Goal: Information Seeking & Learning: Compare options

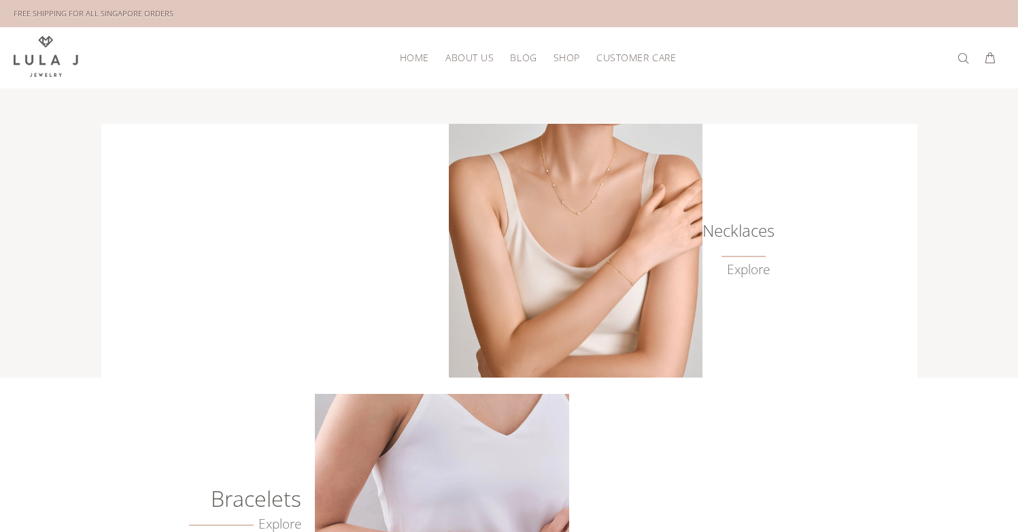
click at [693, 244] on img at bounding box center [576, 251] width 254 height 254
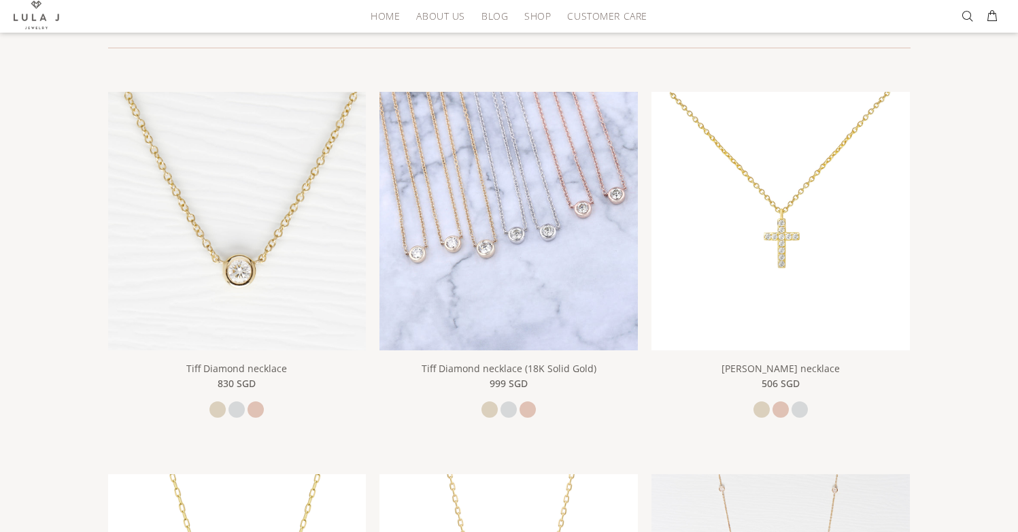
click at [474, 259] on img at bounding box center [508, 221] width 258 height 258
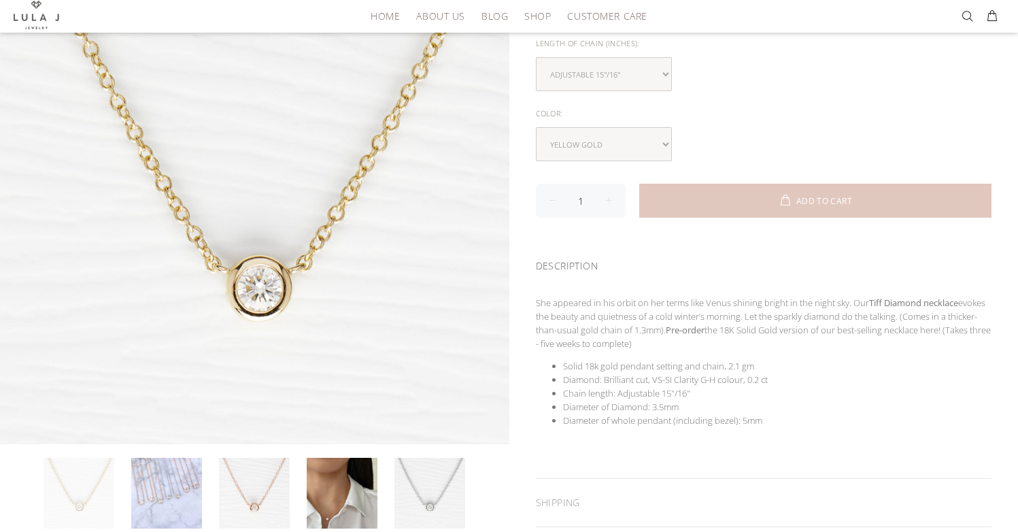
scroll to position [321, 0]
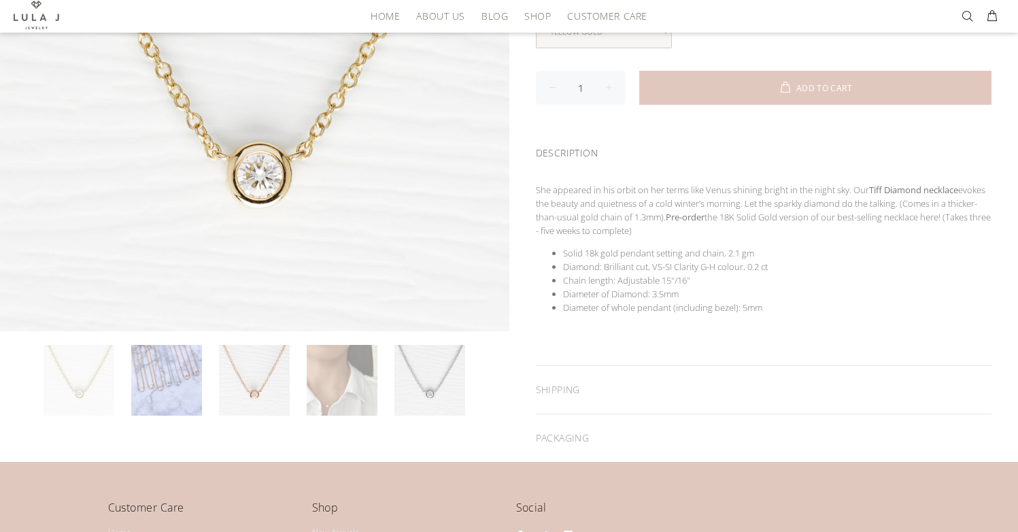
click at [331, 398] on link at bounding box center [342, 380] width 71 height 71
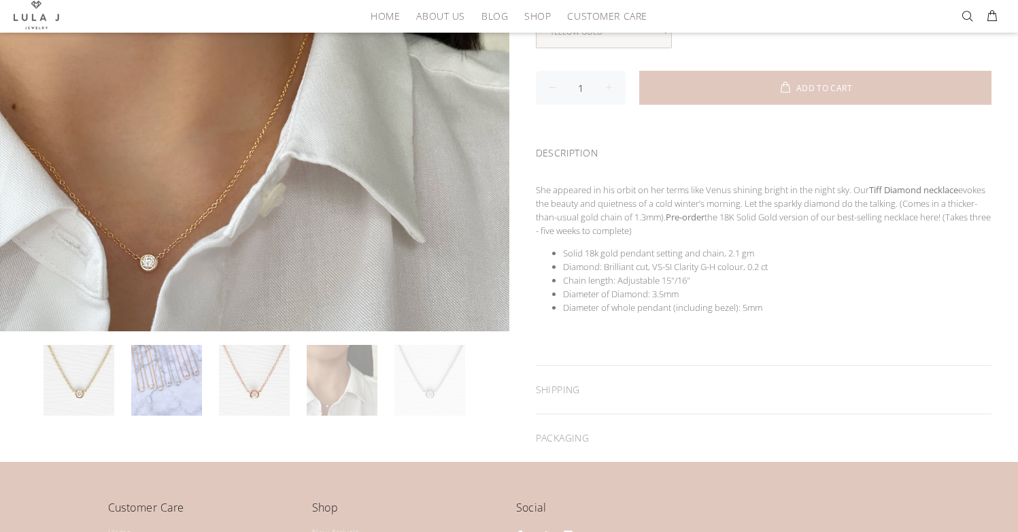
click at [433, 385] on link at bounding box center [429, 380] width 71 height 71
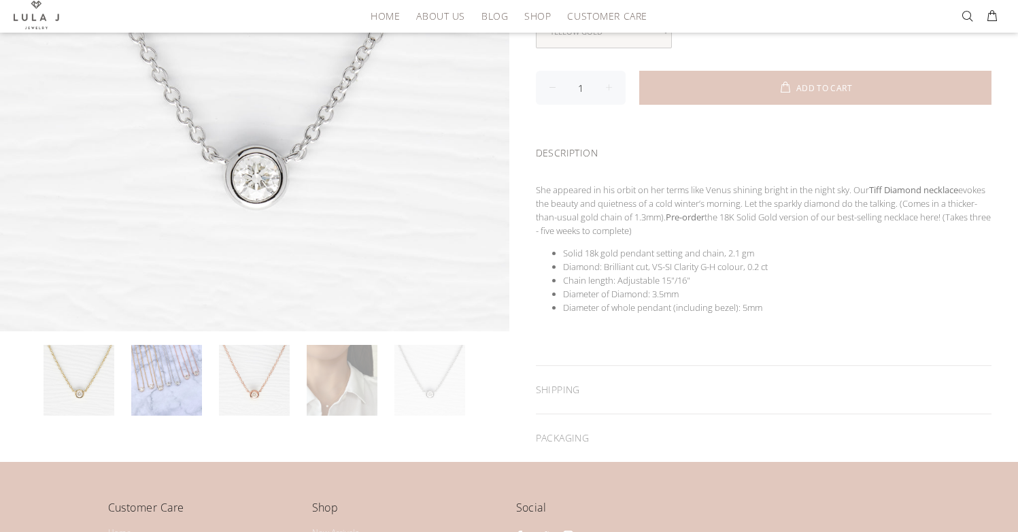
click at [339, 393] on link at bounding box center [342, 380] width 71 height 71
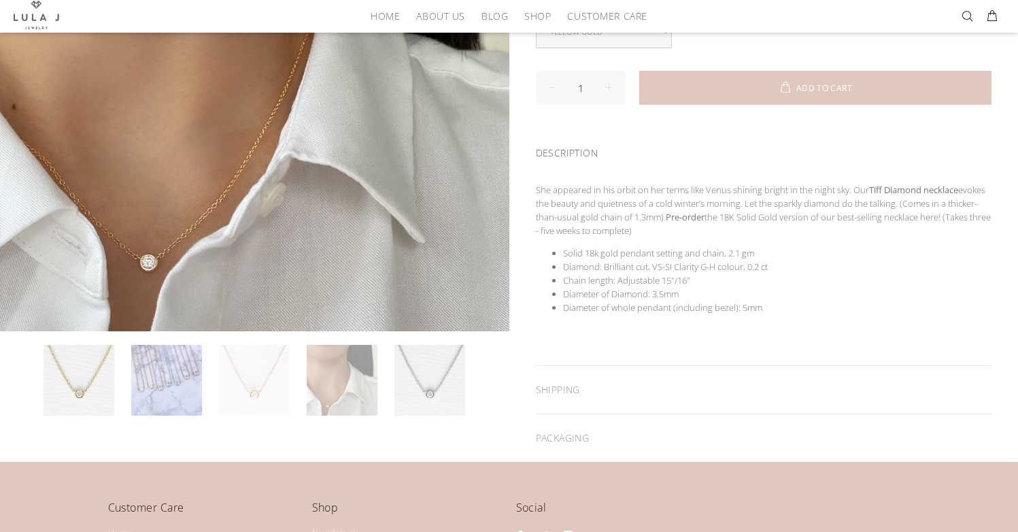
click at [274, 387] on link at bounding box center [254, 380] width 71 height 71
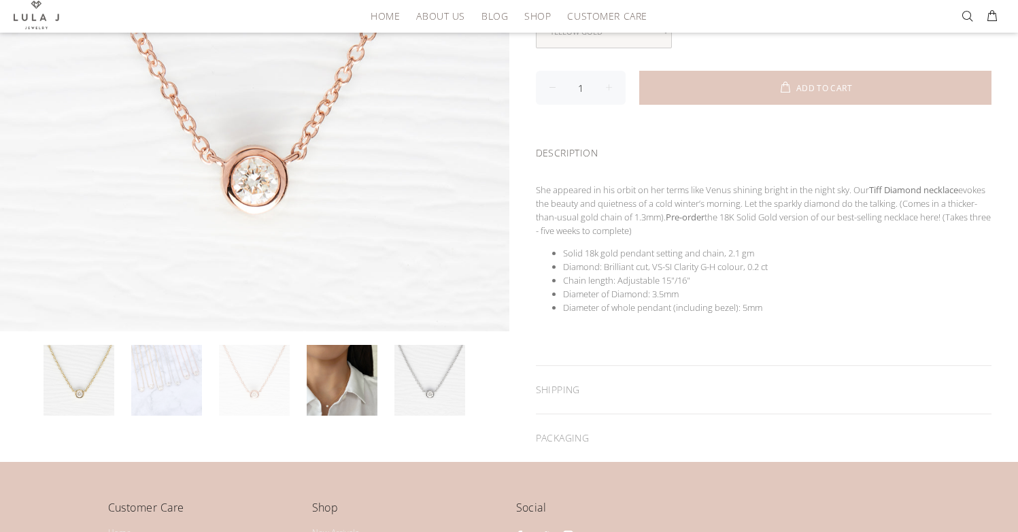
click at [153, 381] on link at bounding box center [166, 380] width 71 height 71
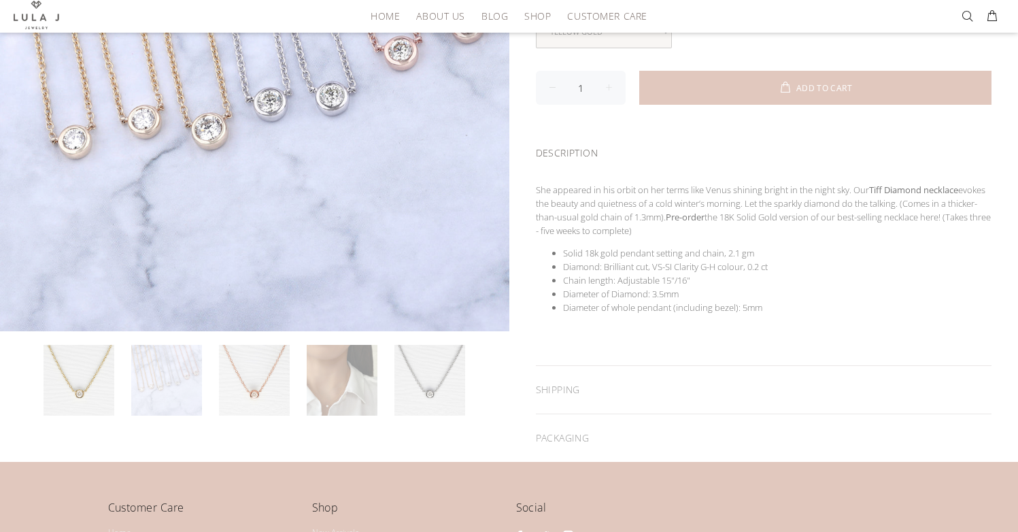
click at [322, 381] on link at bounding box center [342, 380] width 71 height 71
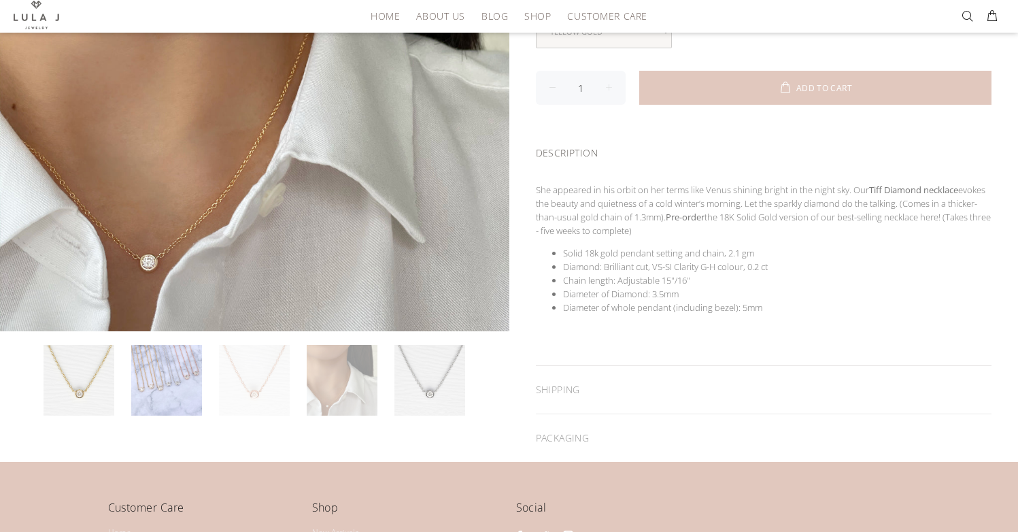
click at [256, 389] on link at bounding box center [254, 380] width 71 height 71
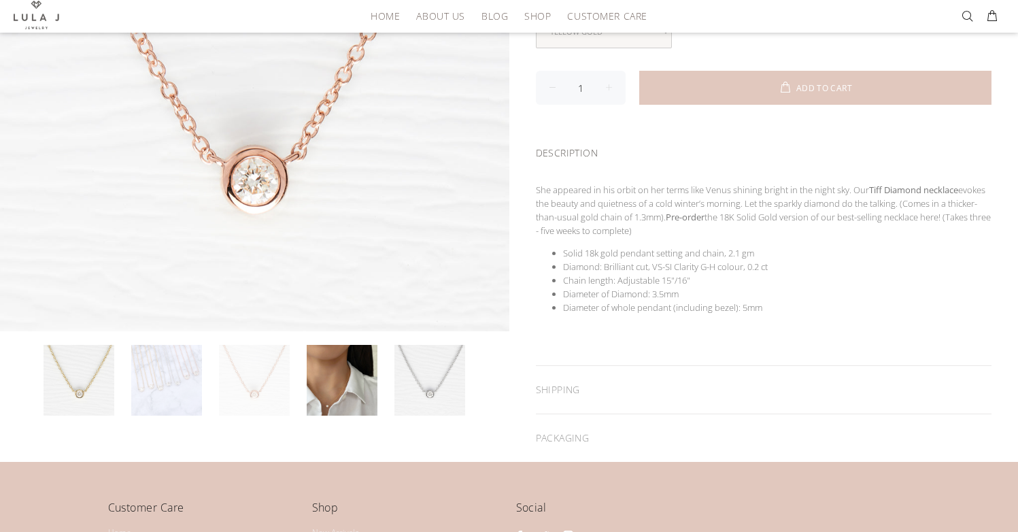
click at [169, 387] on link at bounding box center [166, 380] width 71 height 71
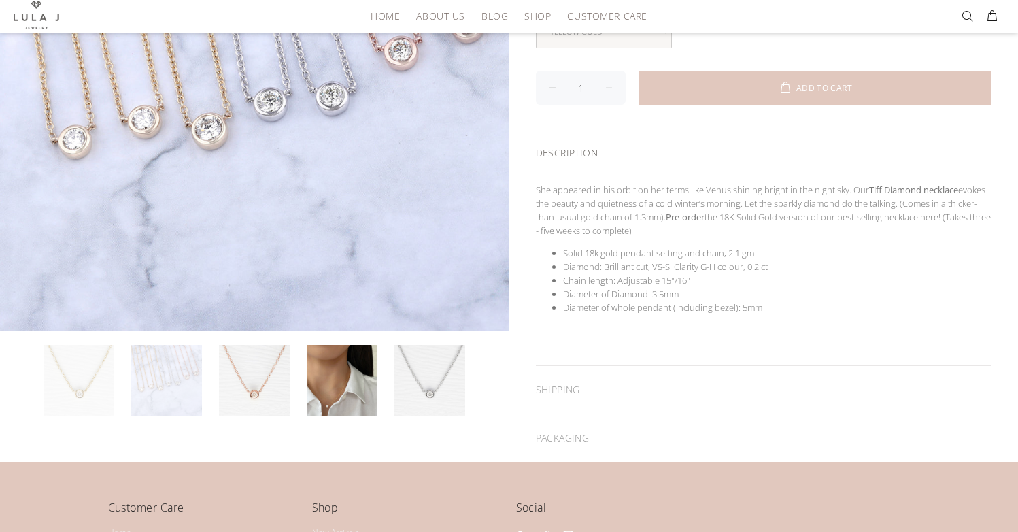
click at [83, 390] on link at bounding box center [79, 380] width 71 height 71
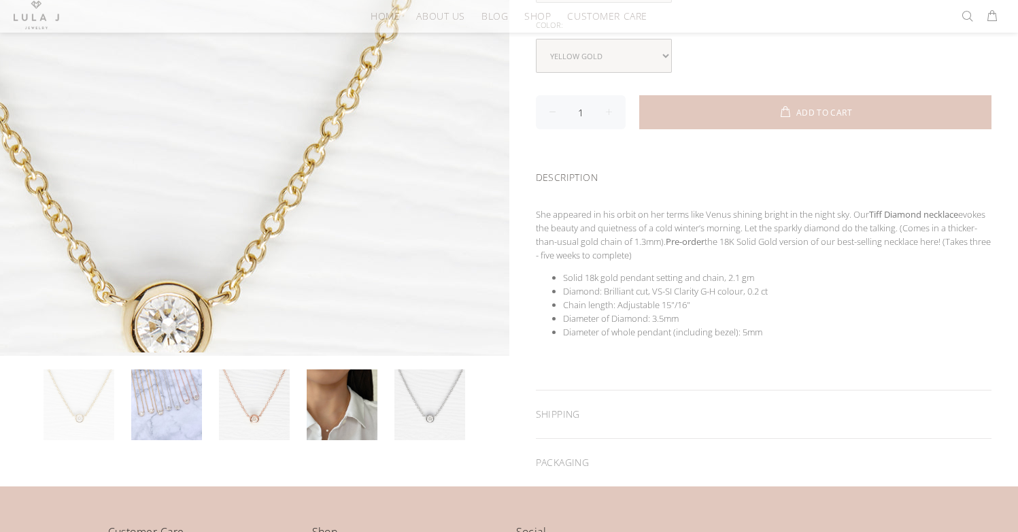
scroll to position [253, 0]
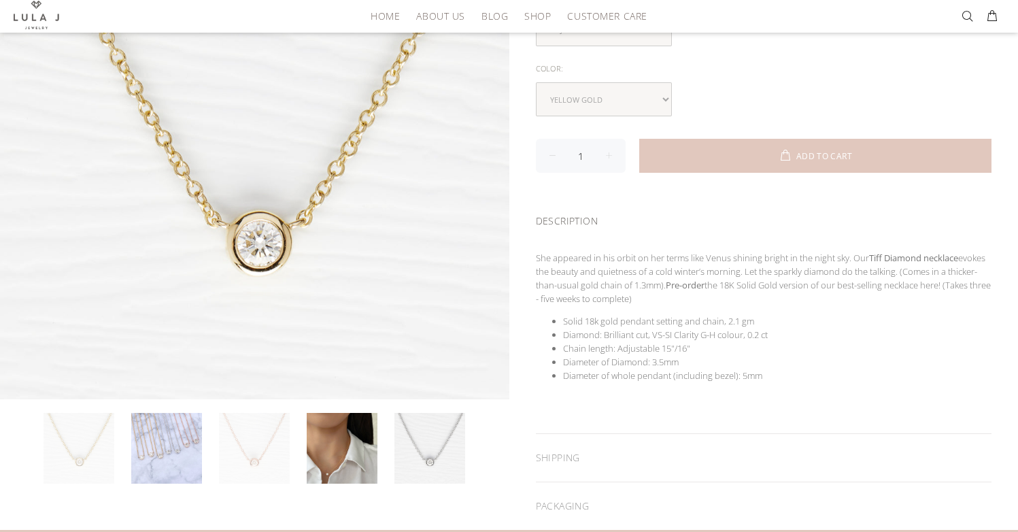
click at [260, 432] on link at bounding box center [254, 448] width 71 height 71
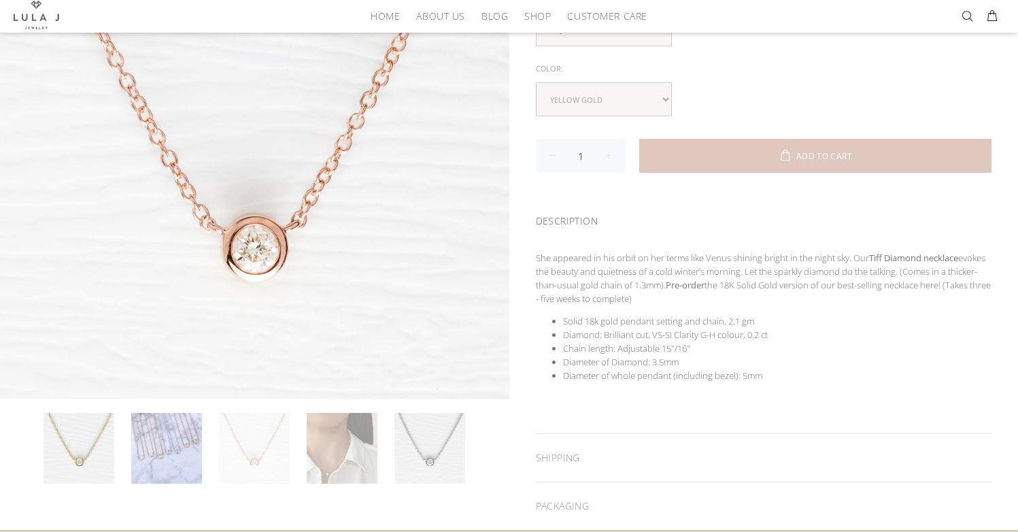
click at [332, 433] on link at bounding box center [342, 448] width 71 height 71
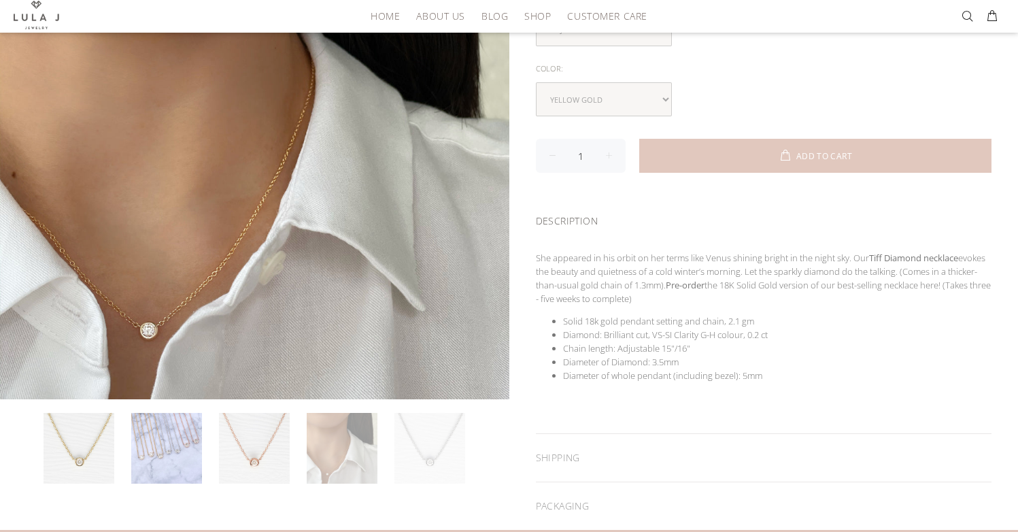
click at [406, 438] on link at bounding box center [429, 448] width 71 height 71
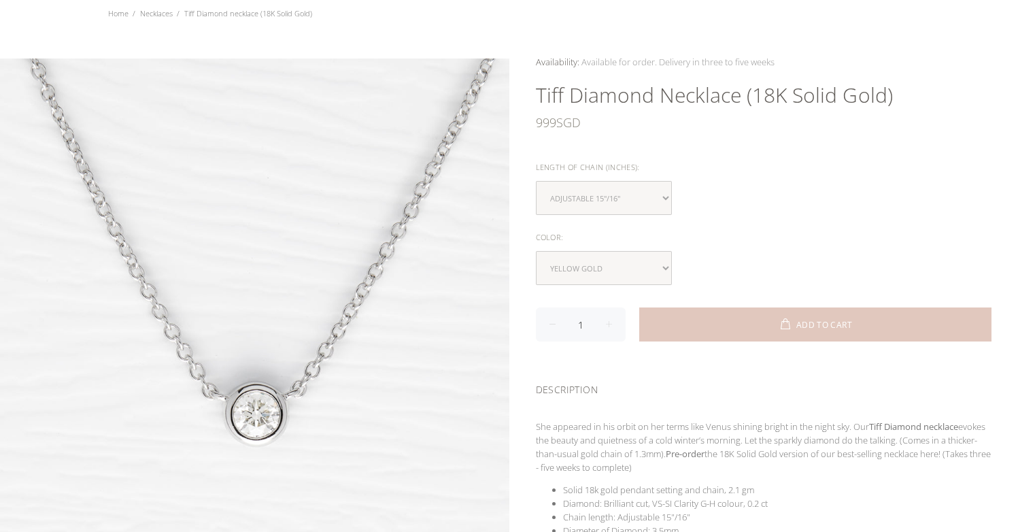
scroll to position [83, 0]
click at [652, 202] on select "Adjustable 15"/16"" at bounding box center [604, 199] width 136 height 34
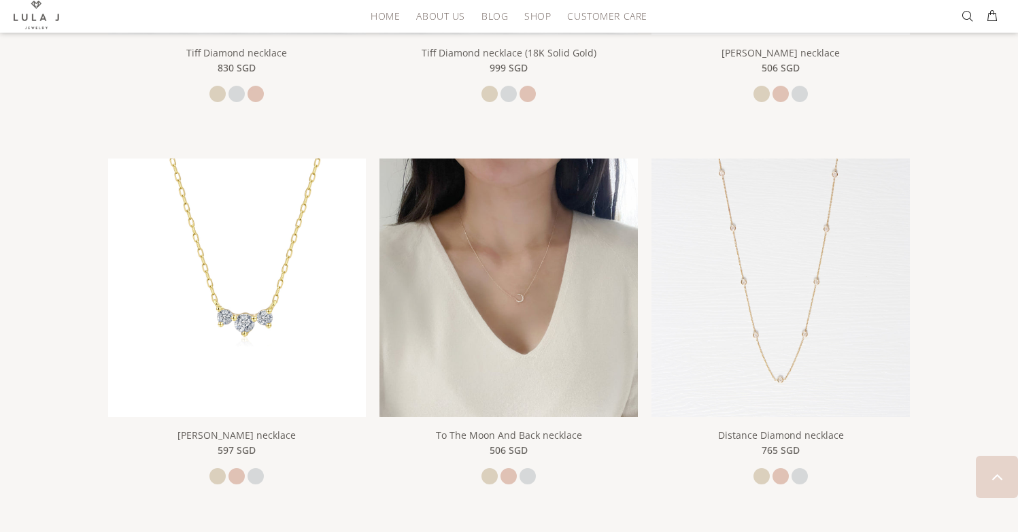
scroll to position [513, 0]
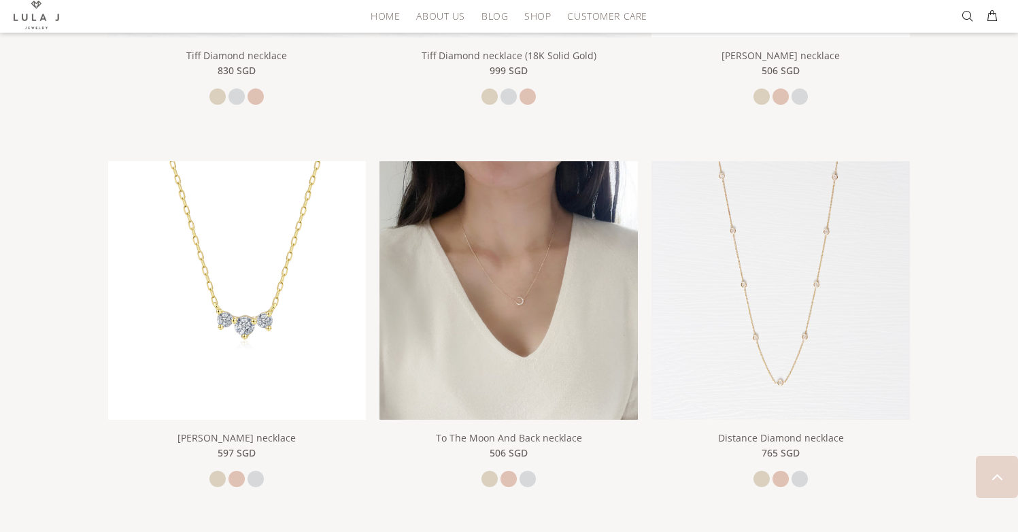
click at [566, 279] on img at bounding box center [508, 290] width 258 height 258
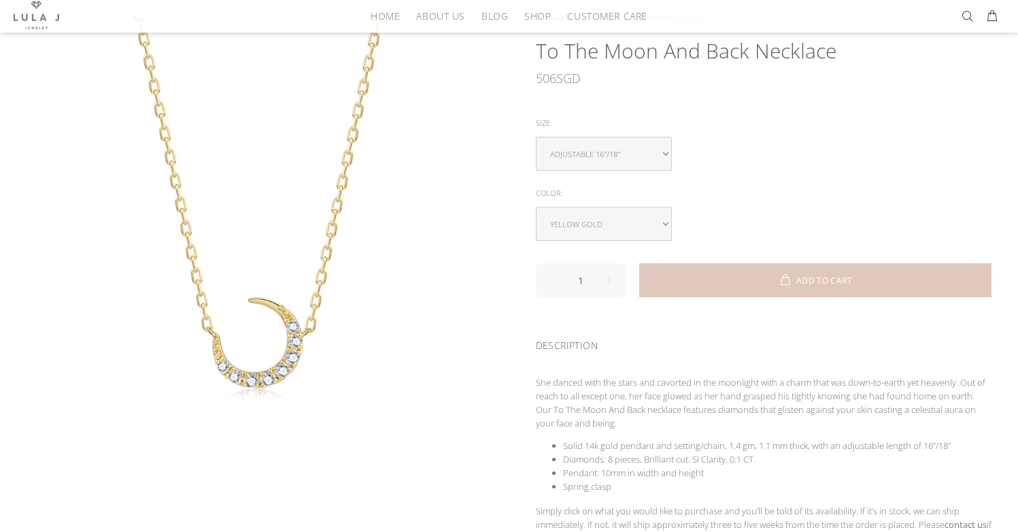
scroll to position [146, 0]
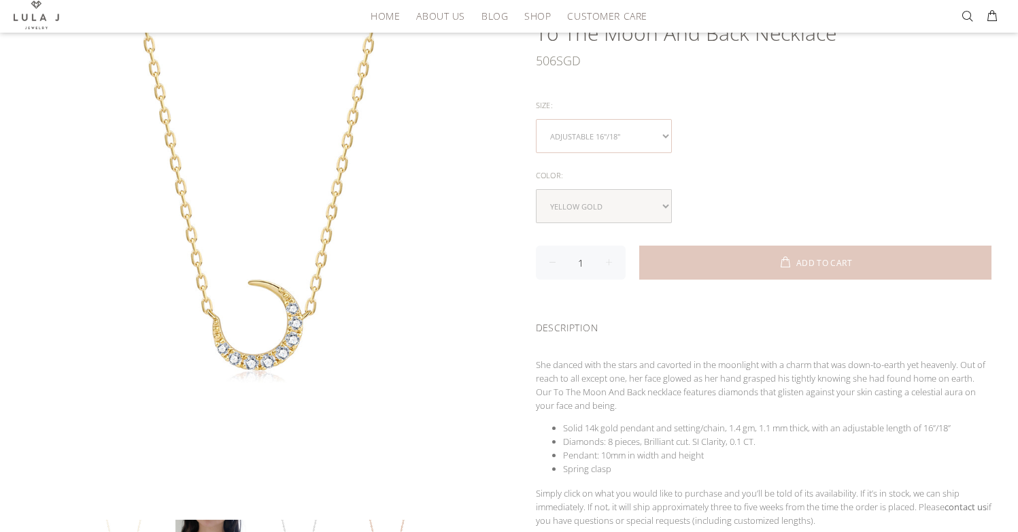
click at [642, 132] on select "Adjustable 16"/18"" at bounding box center [604, 136] width 136 height 34
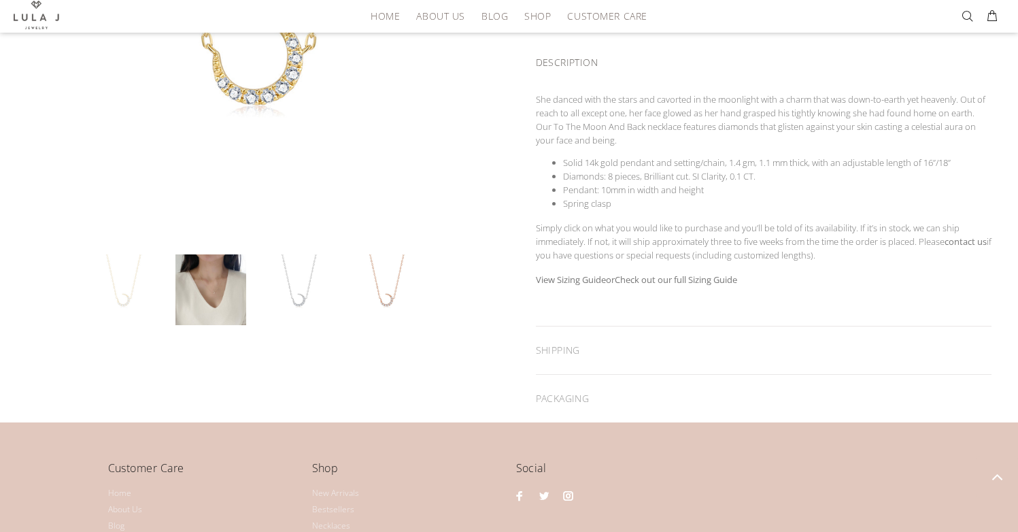
scroll to position [373, 0]
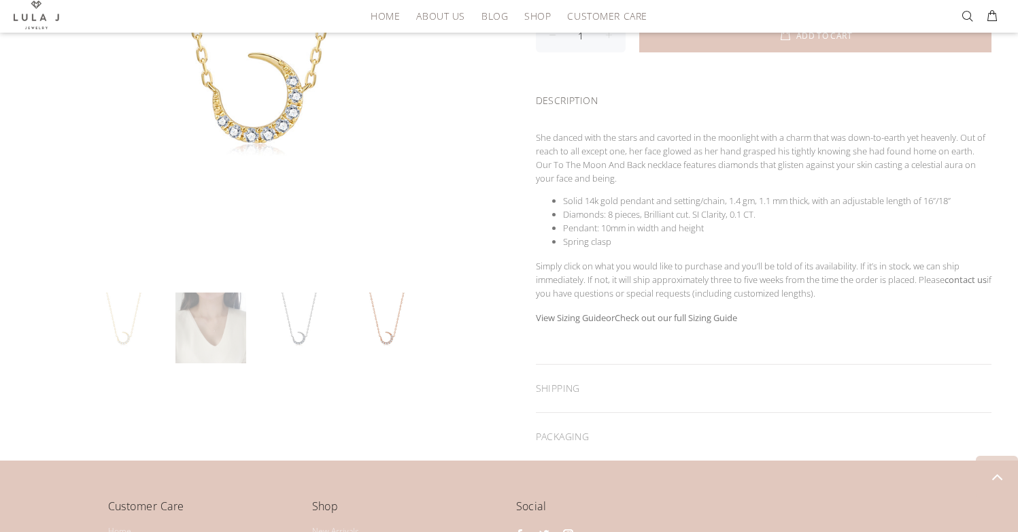
click at [232, 334] on link at bounding box center [210, 327] width 71 height 71
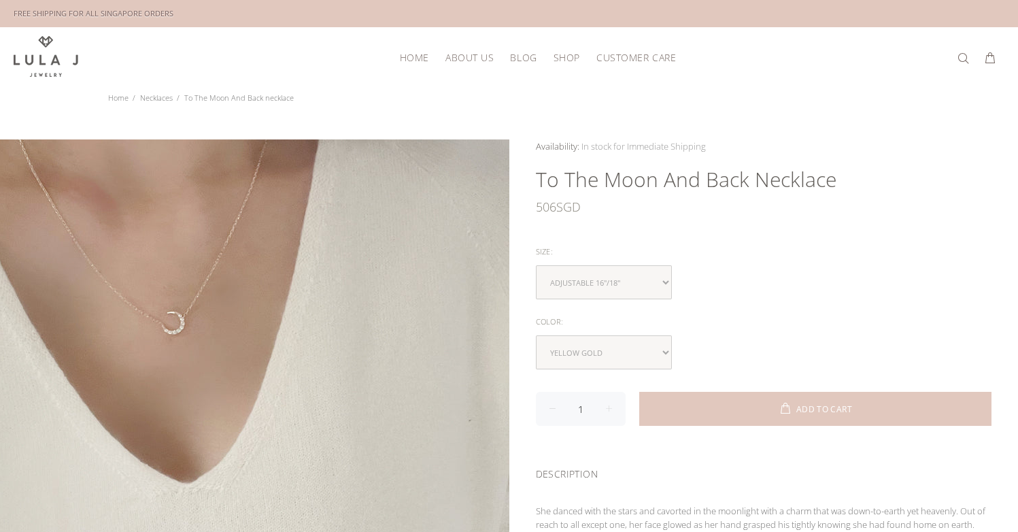
scroll to position [1, 0]
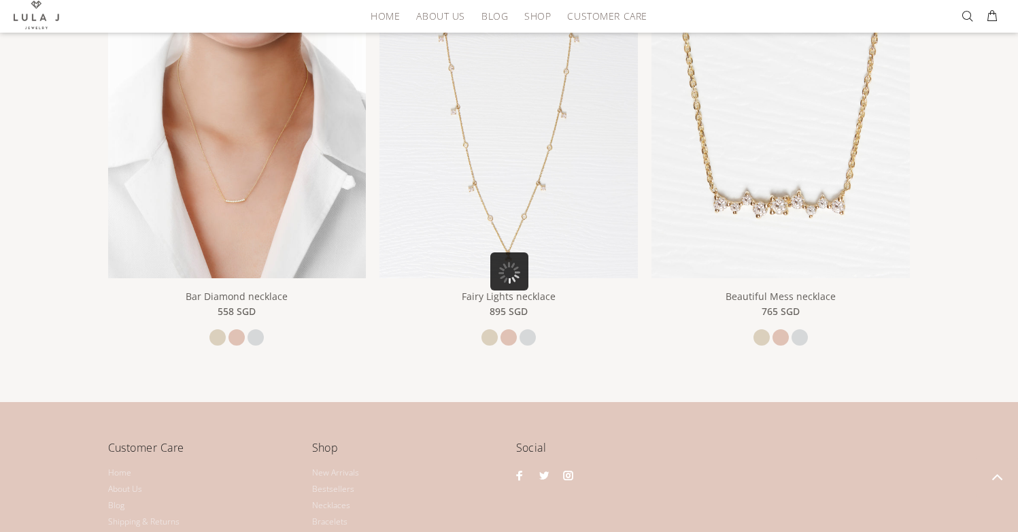
scroll to position [1028, 0]
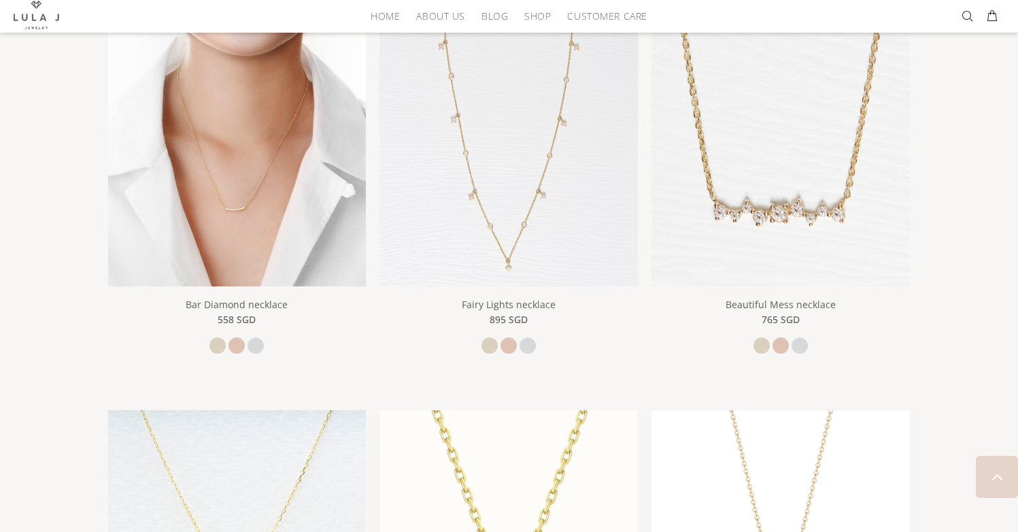
click at [264, 196] on img at bounding box center [237, 157] width 258 height 258
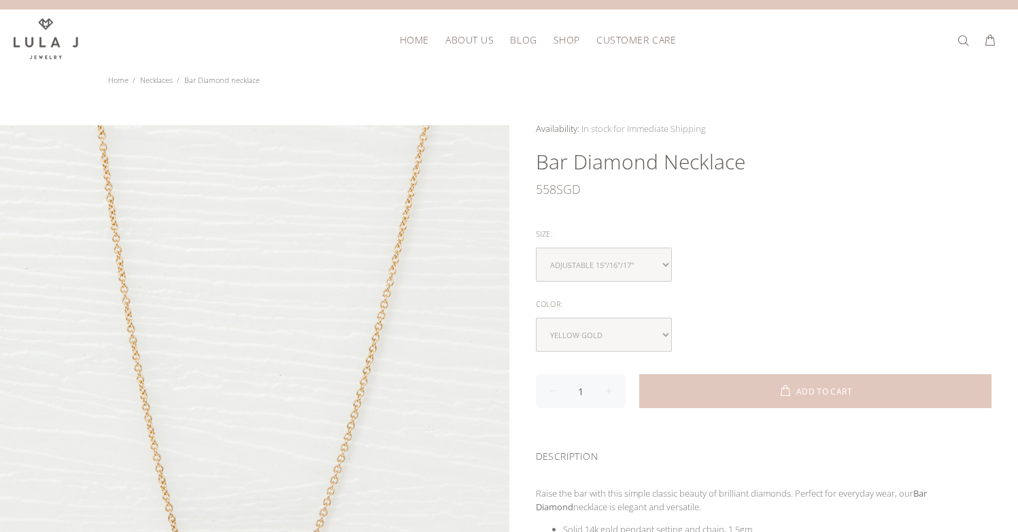
scroll to position [21, 0]
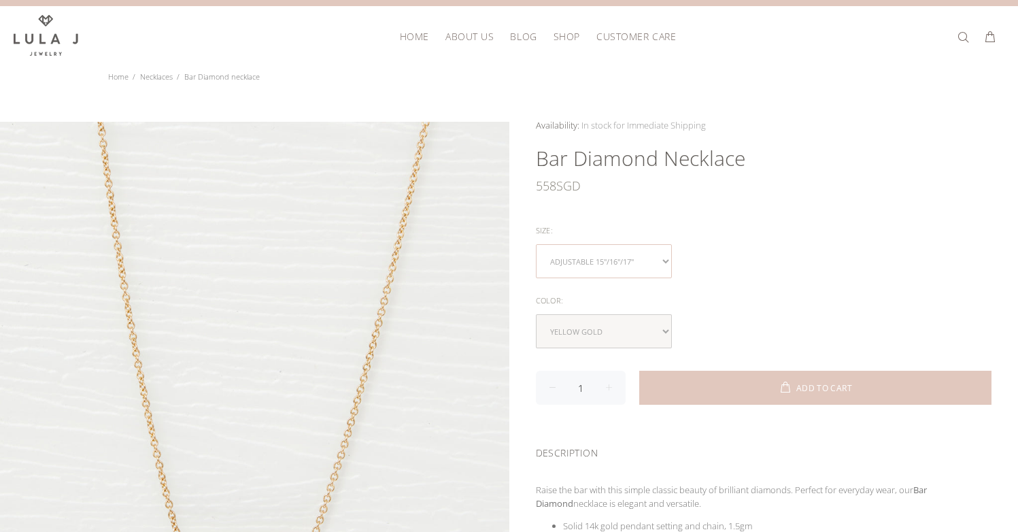
click at [612, 256] on select "Adjustable 15"/16"/17"" at bounding box center [604, 261] width 136 height 34
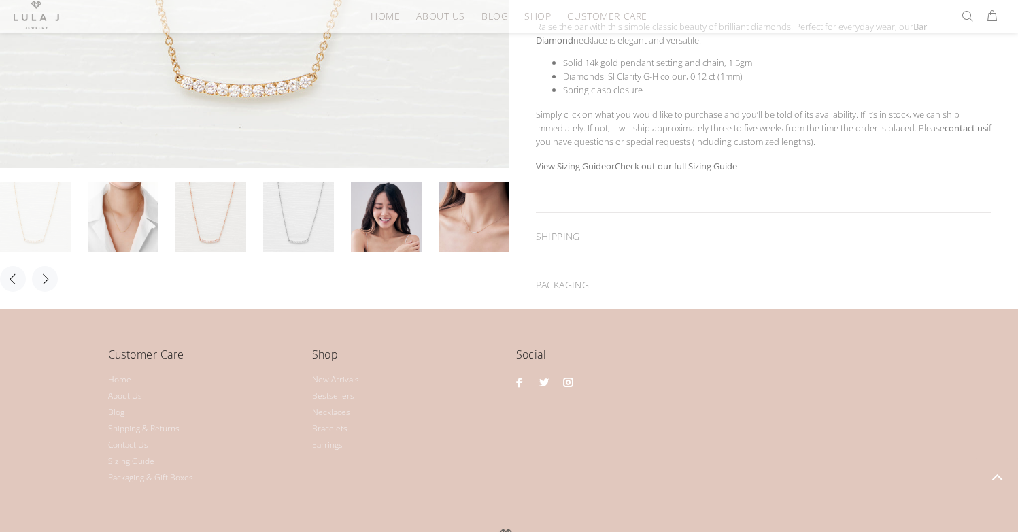
scroll to position [510, 0]
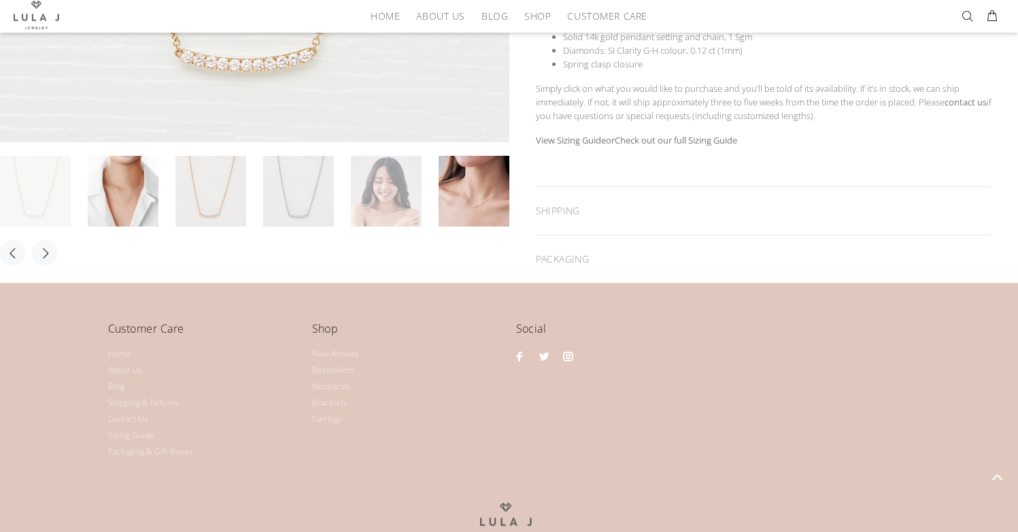
click at [398, 205] on link at bounding box center [386, 191] width 71 height 71
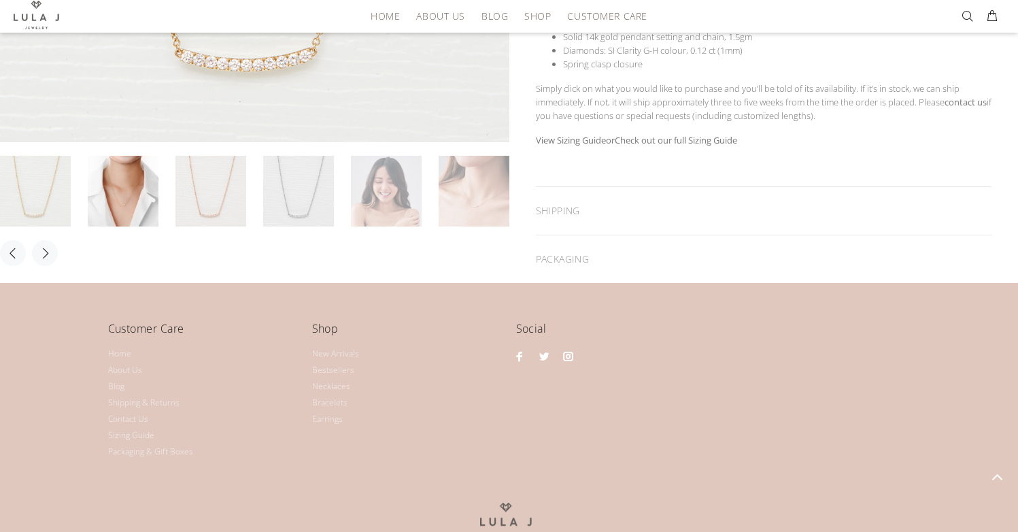
click at [486, 218] on link at bounding box center [473, 191] width 71 height 71
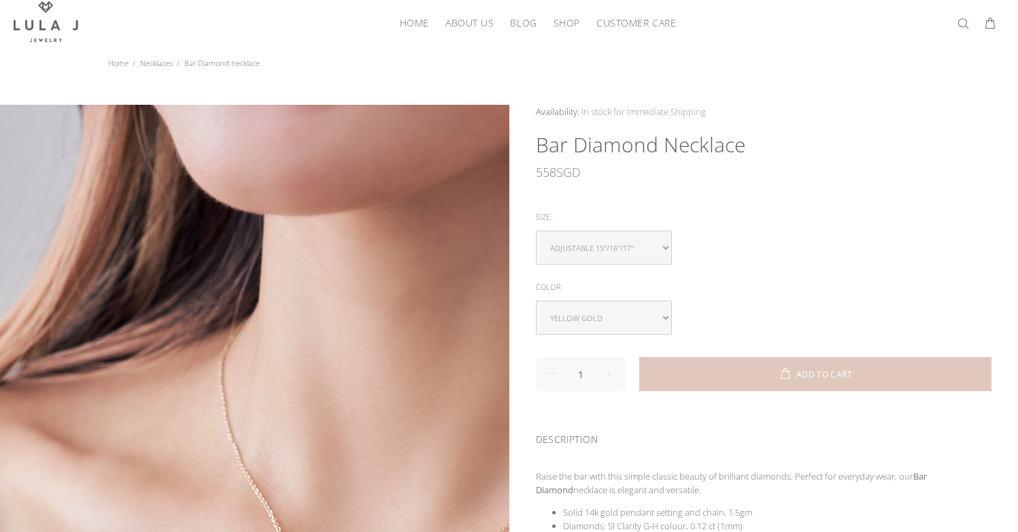
scroll to position [38, 0]
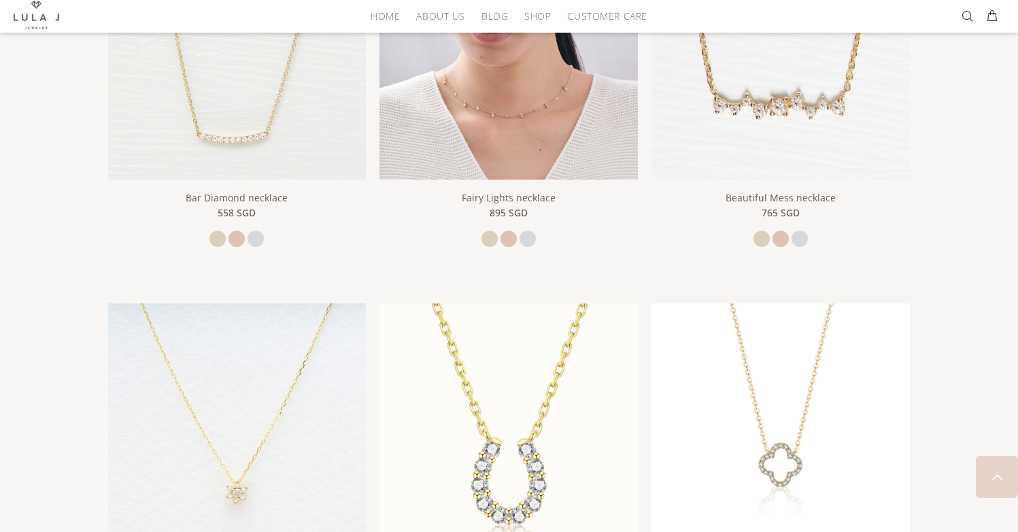
scroll to position [1346, 0]
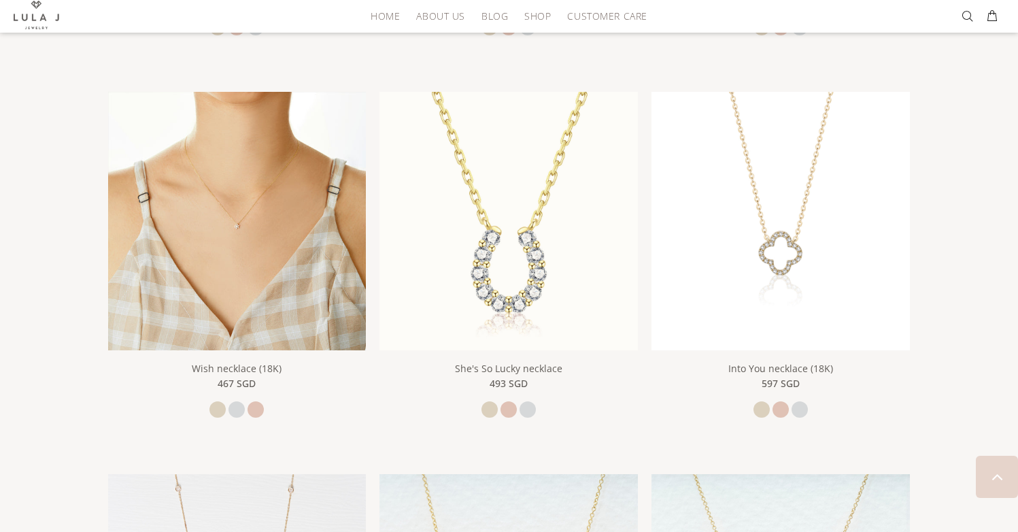
click at [279, 298] on img at bounding box center [237, 221] width 258 height 258
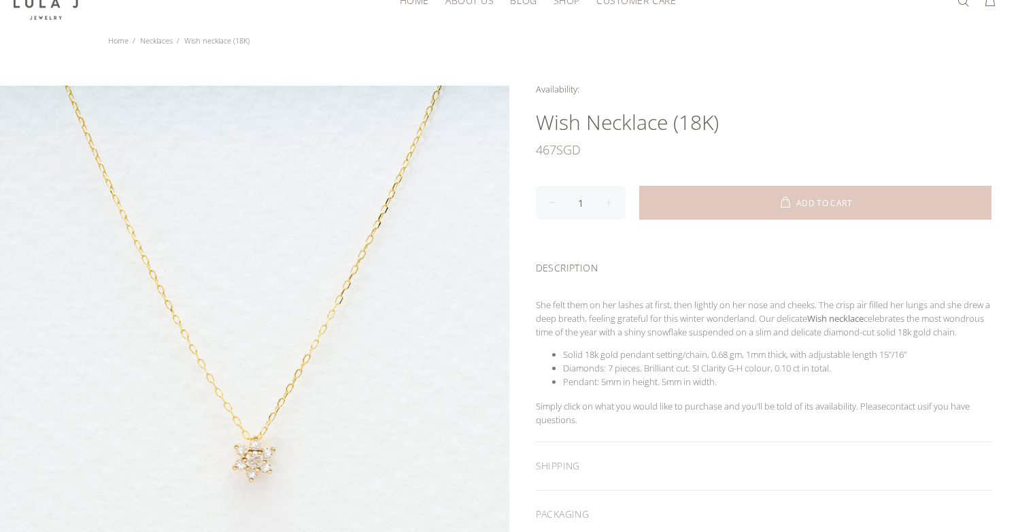
scroll to position [127, 0]
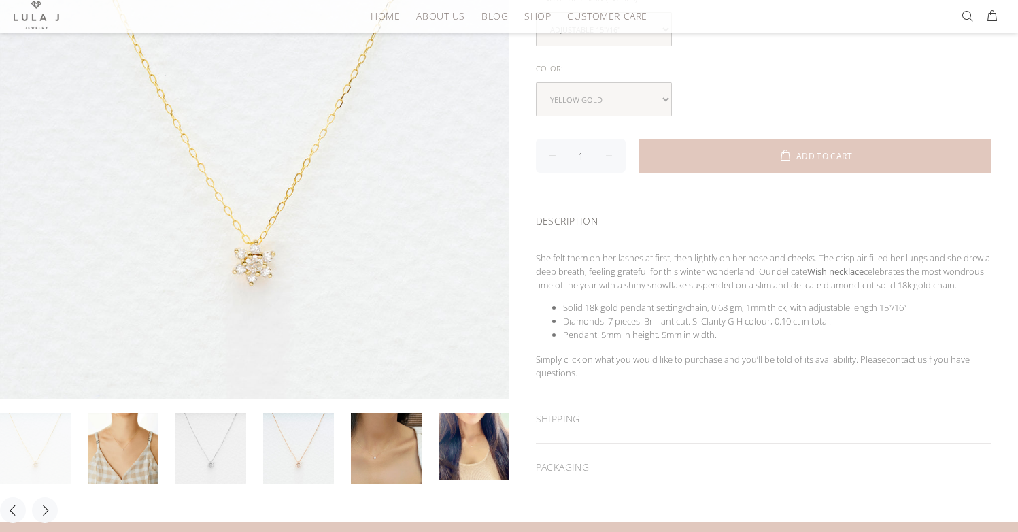
scroll to position [252, 0]
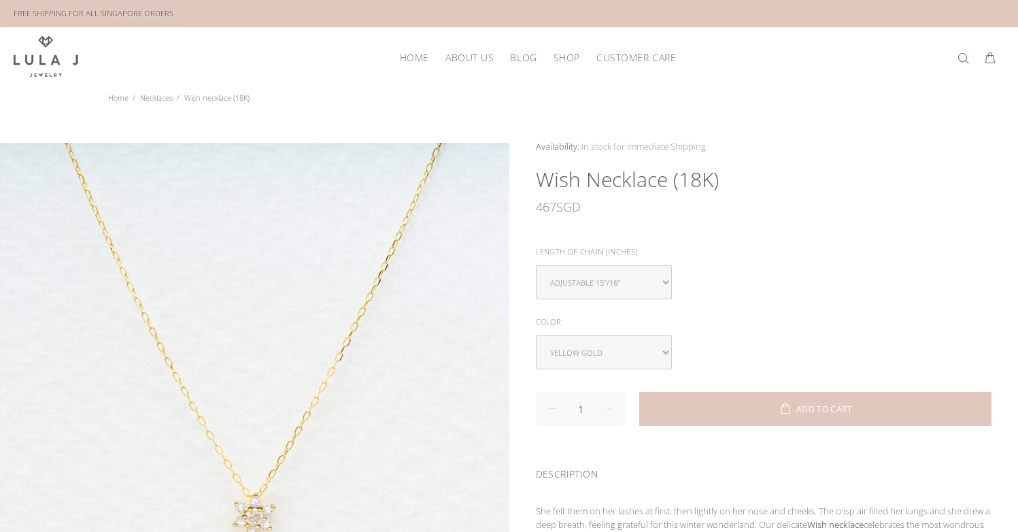
click at [553, 57] on span "SHOP" at bounding box center [566, 57] width 27 height 10
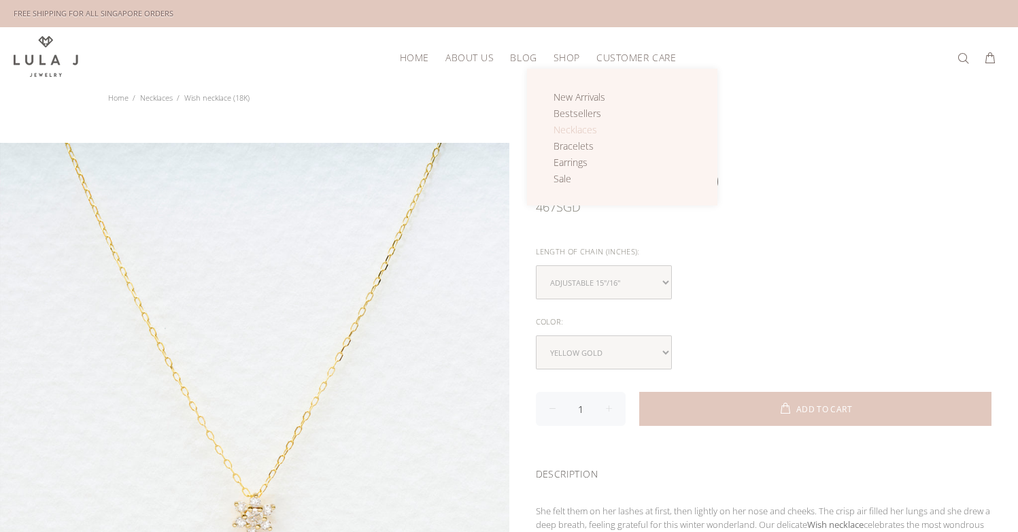
click at [572, 123] on span "Necklaces" at bounding box center [575, 129] width 44 height 13
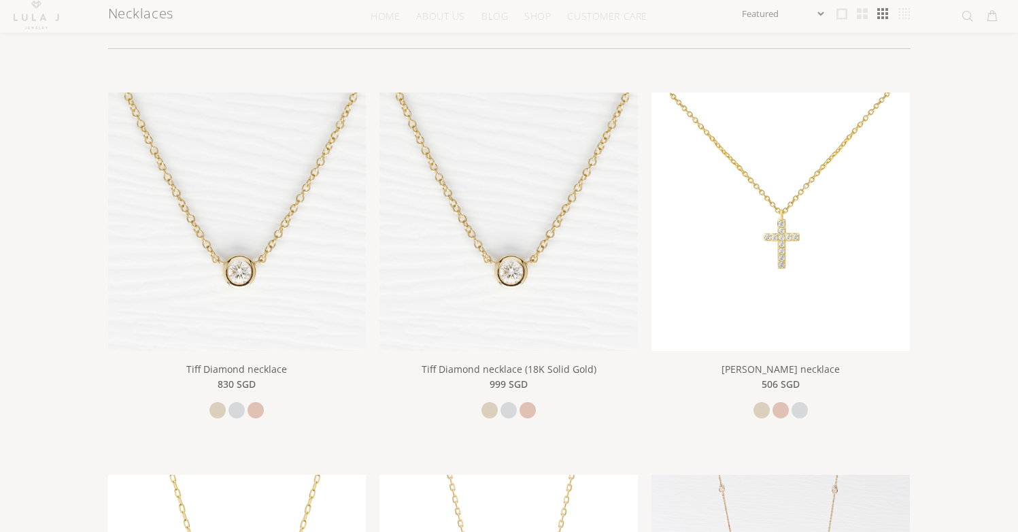
scroll to position [269, 0]
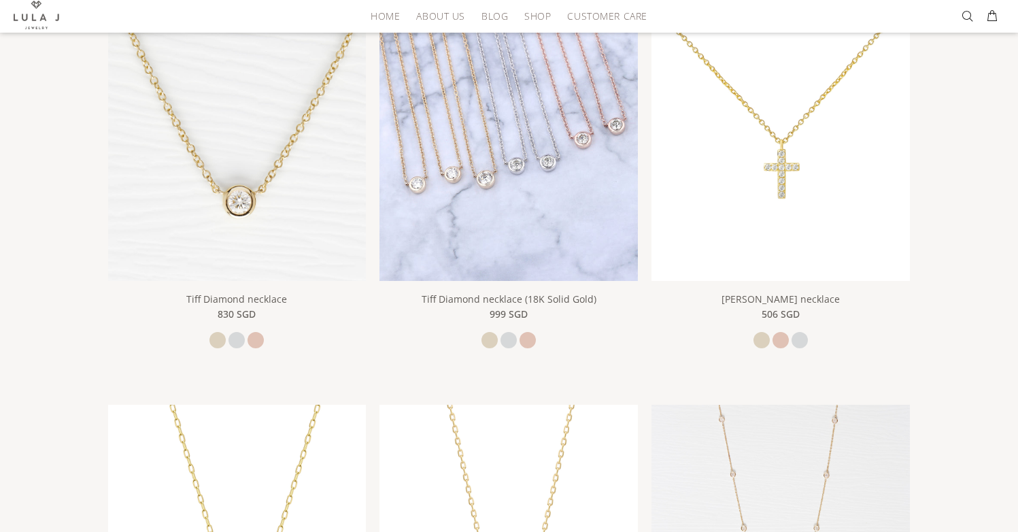
click at [502, 195] on img at bounding box center [508, 151] width 258 height 258
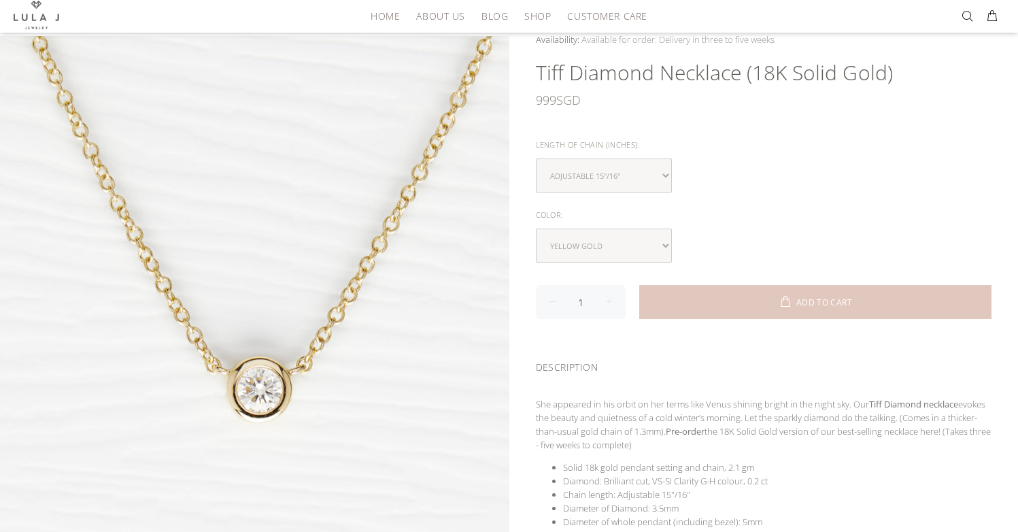
scroll to position [300, 0]
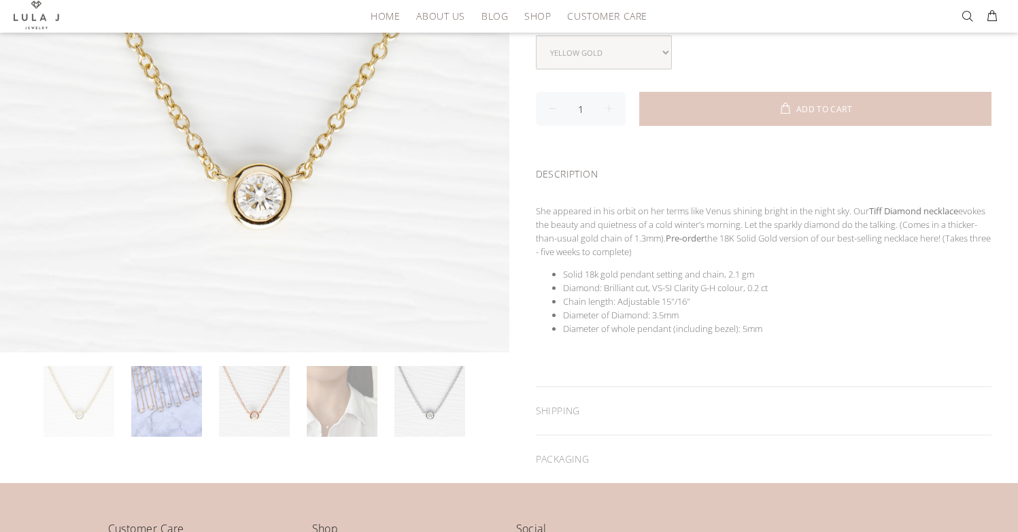
click at [334, 409] on link at bounding box center [342, 401] width 71 height 71
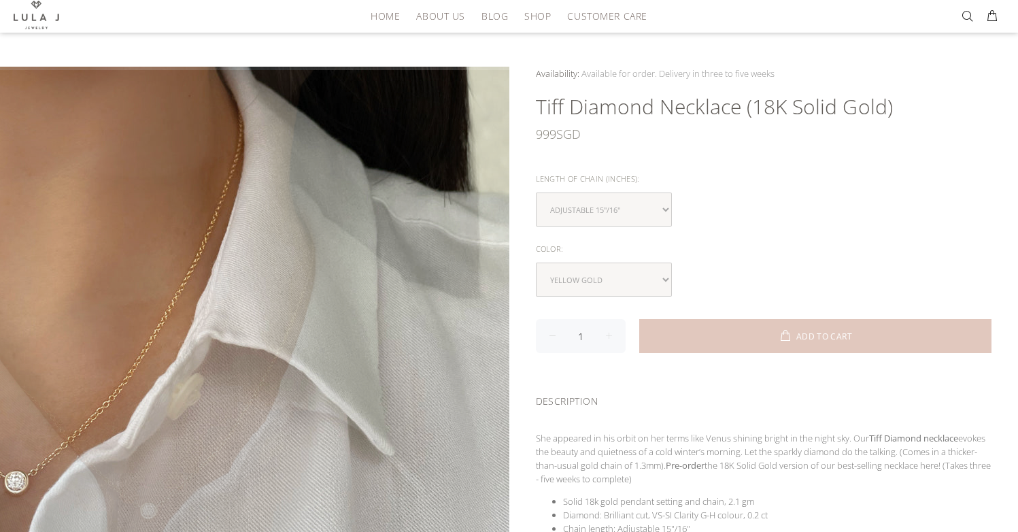
scroll to position [0, 0]
